Goal: Task Accomplishment & Management: Manage account settings

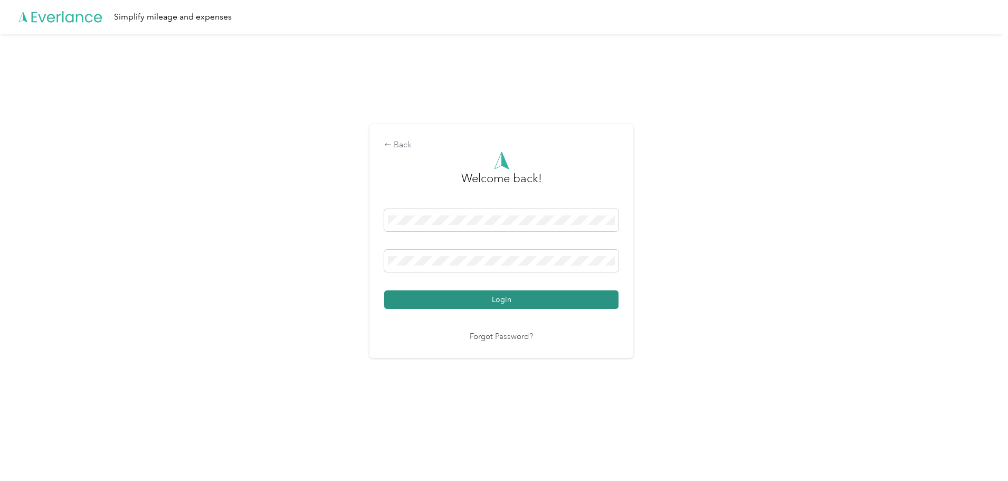
click at [510, 300] on button "Login" at bounding box center [501, 299] width 234 height 18
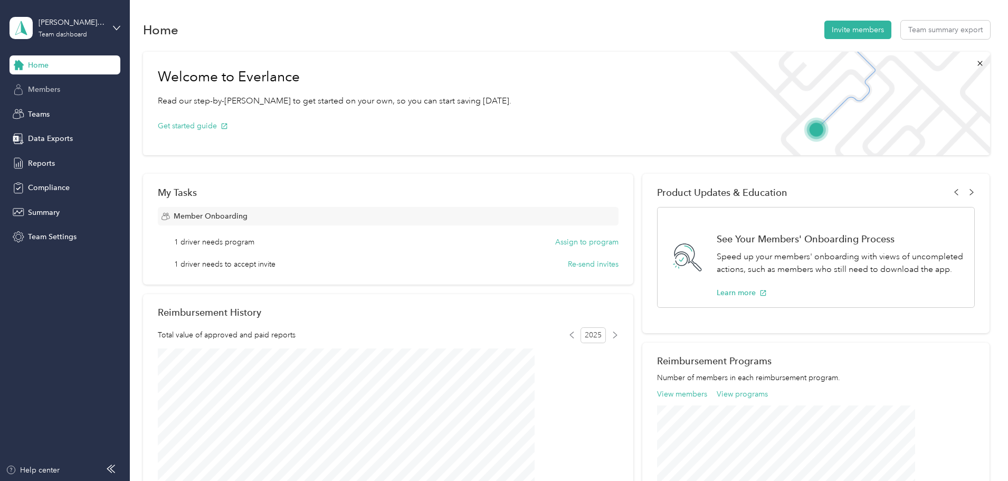
click at [35, 90] on span "Members" at bounding box center [44, 89] width 32 height 11
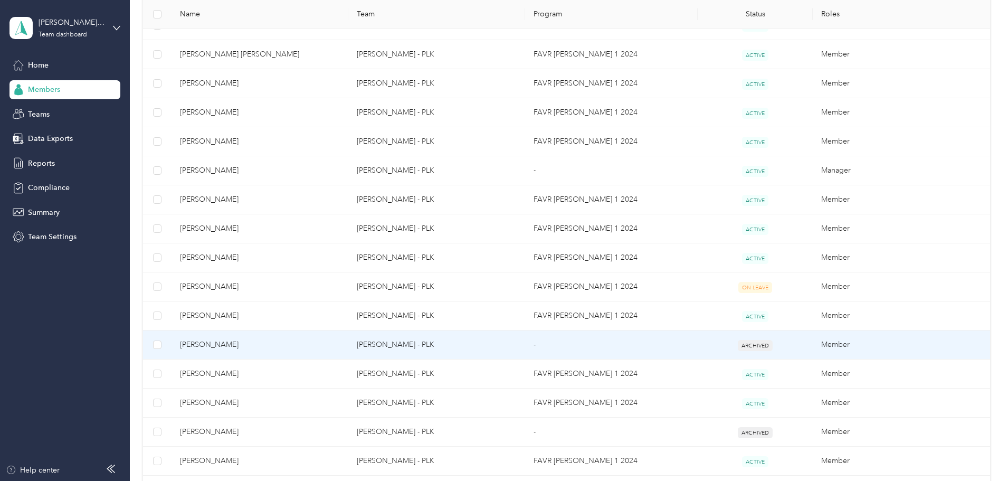
scroll to position [475, 0]
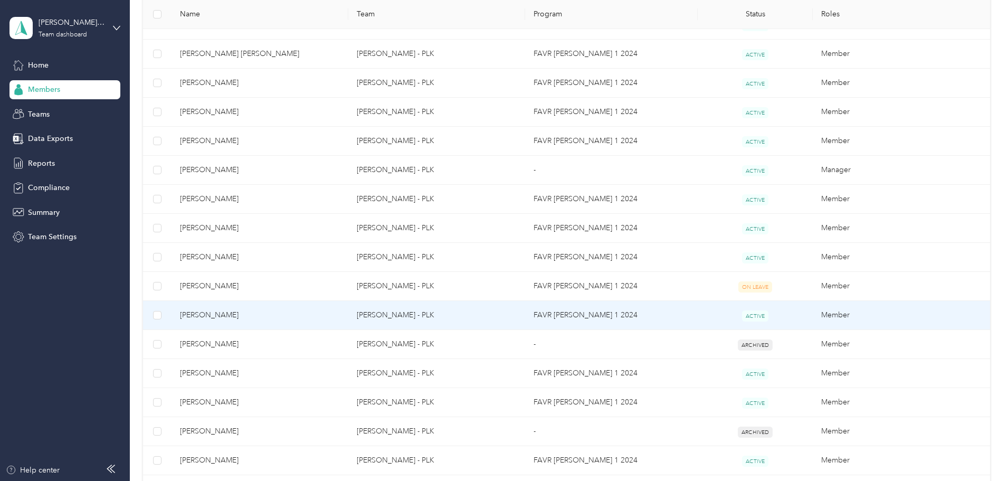
click at [274, 316] on span "[PERSON_NAME]" at bounding box center [260, 315] width 160 height 12
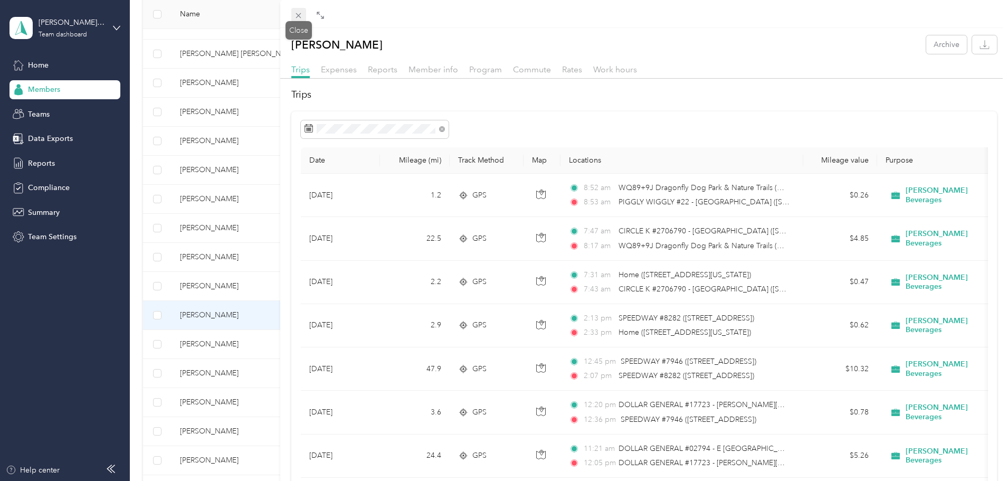
click at [302, 15] on icon at bounding box center [298, 15] width 9 height 9
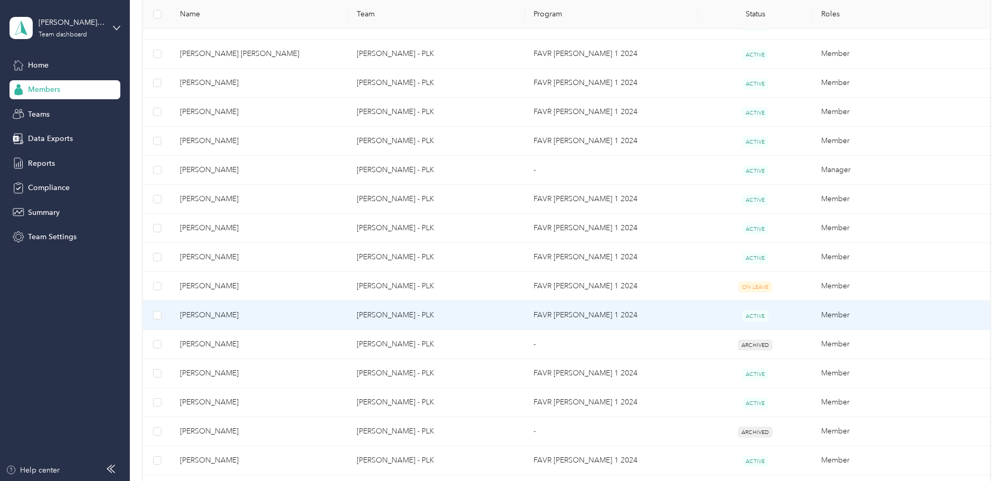
click at [282, 314] on span "[PERSON_NAME]" at bounding box center [260, 315] width 160 height 12
click at [282, 480] on div "Drag to resize Click to close [PERSON_NAME] Archive Trips Expenses Reports Memb…" at bounding box center [501, 481] width 1003 height 0
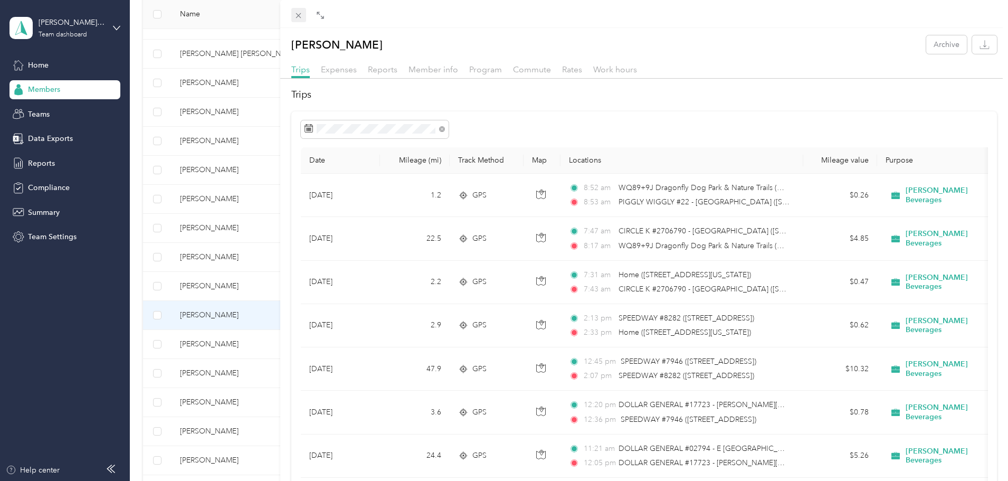
click at [300, 13] on icon at bounding box center [298, 15] width 9 height 9
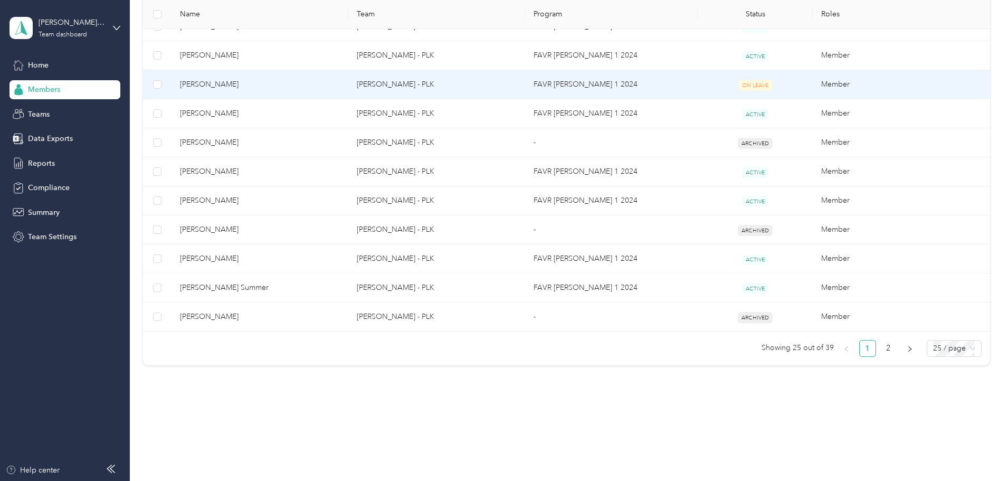
scroll to position [679, 0]
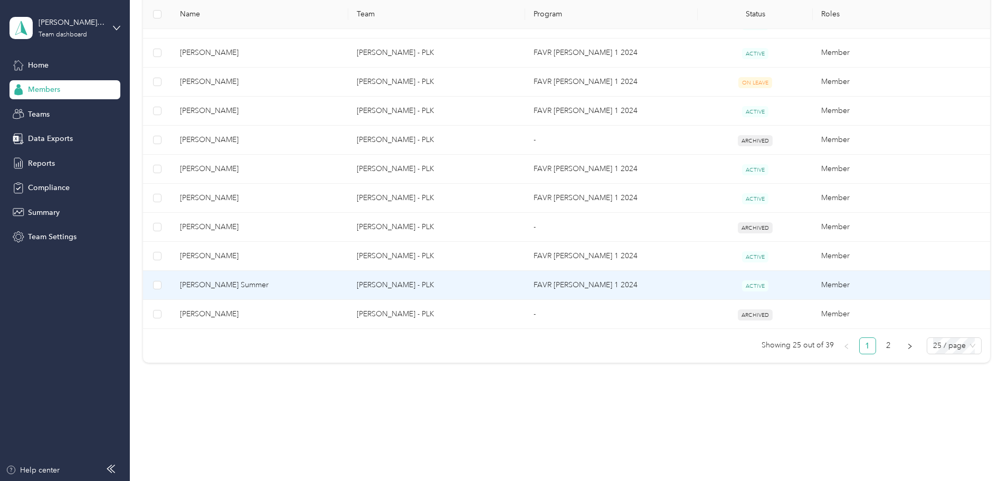
click at [280, 281] on span "[PERSON_NAME] Summer" at bounding box center [260, 285] width 160 height 12
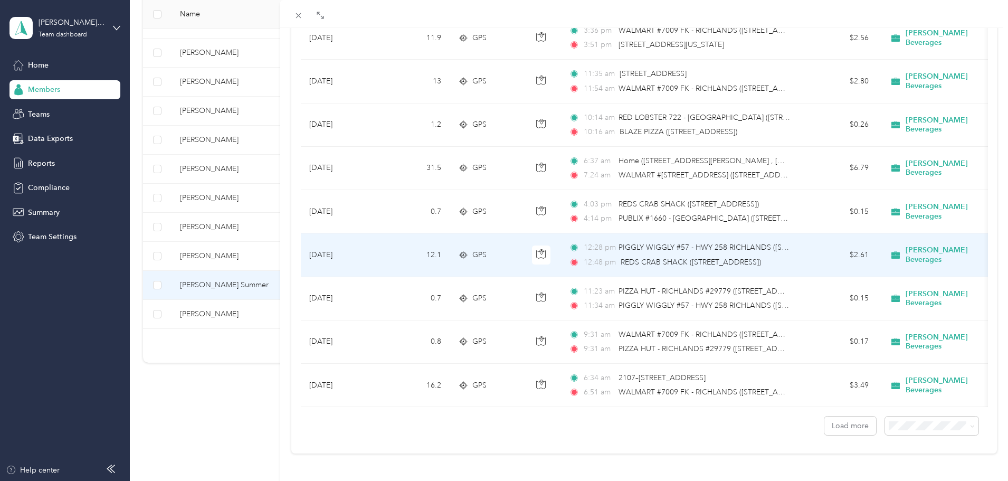
scroll to position [867, 0]
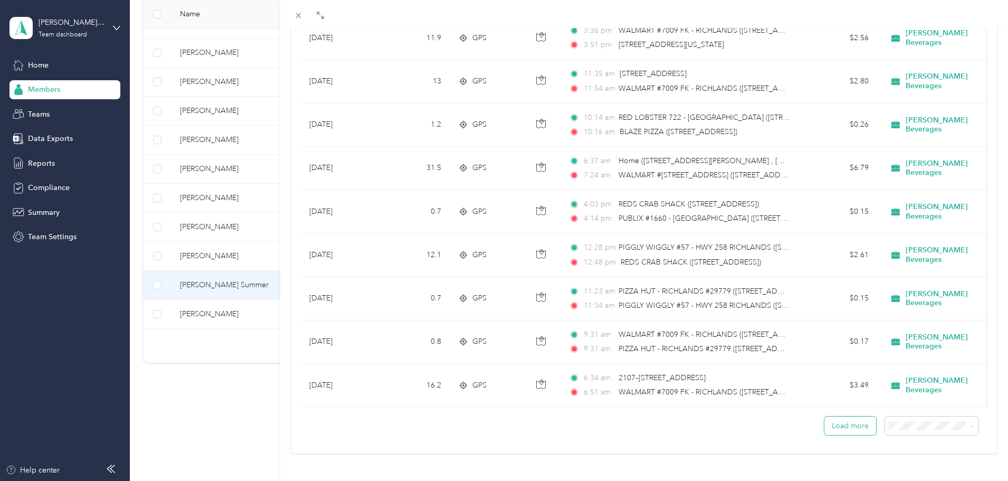
click at [855, 422] on button "Load more" at bounding box center [850, 425] width 52 height 18
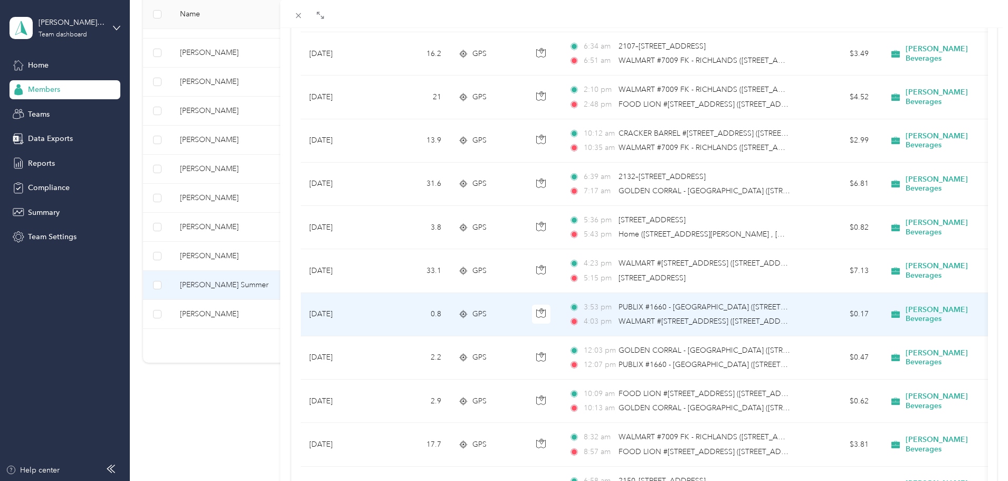
scroll to position [1184, 0]
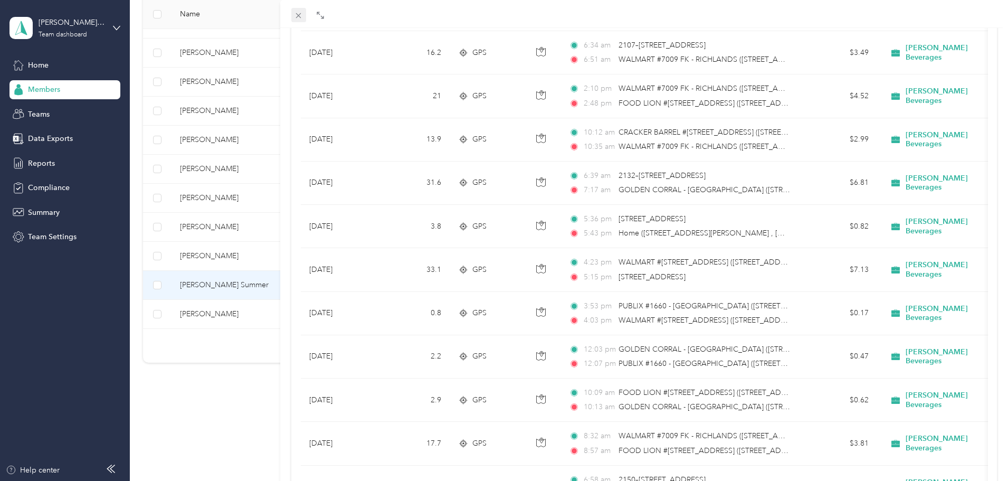
click at [299, 16] on icon at bounding box center [298, 15] width 5 height 5
